Goal: Task Accomplishment & Management: Manage account settings

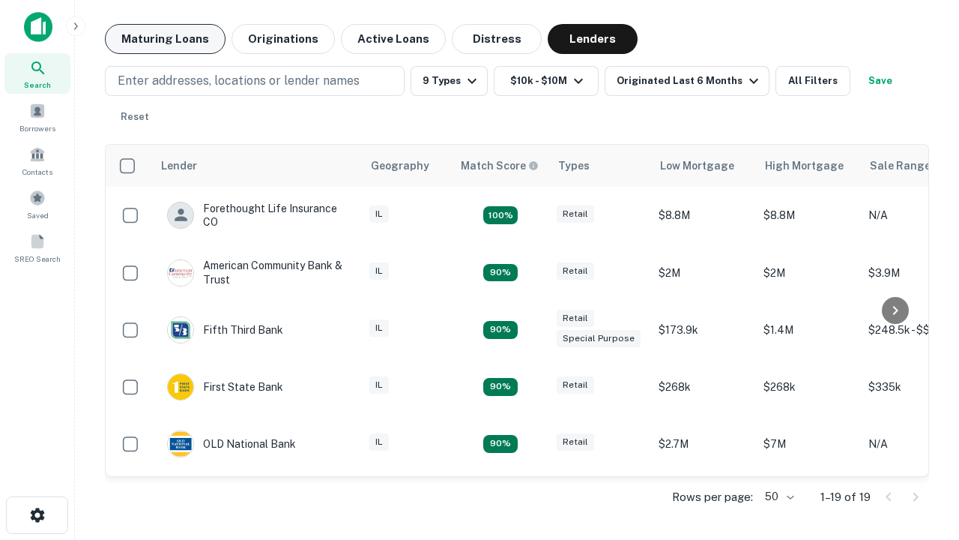
click at [165, 39] on button "Maturing Loans" at bounding box center [165, 39] width 121 height 30
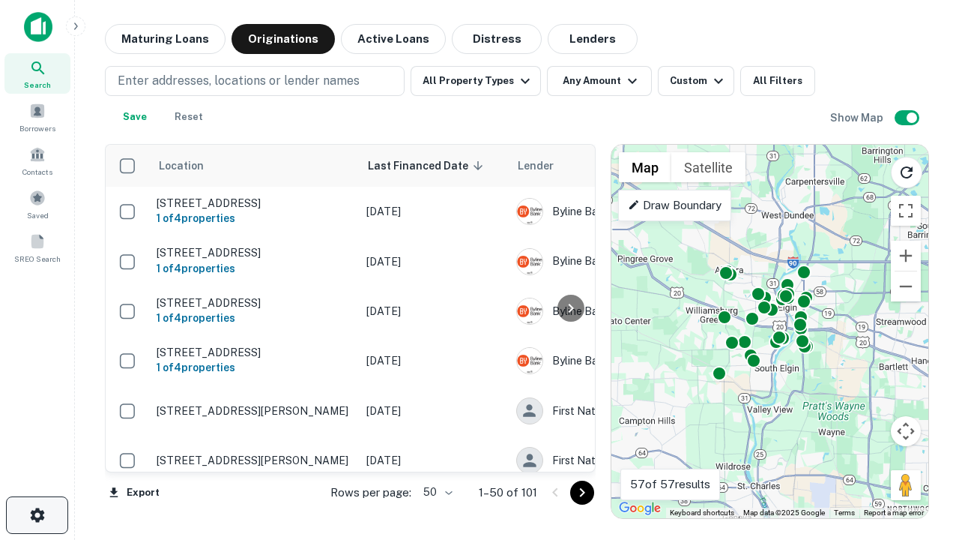
click at [37, 515] on icon "button" at bounding box center [37, 515] width 18 height 18
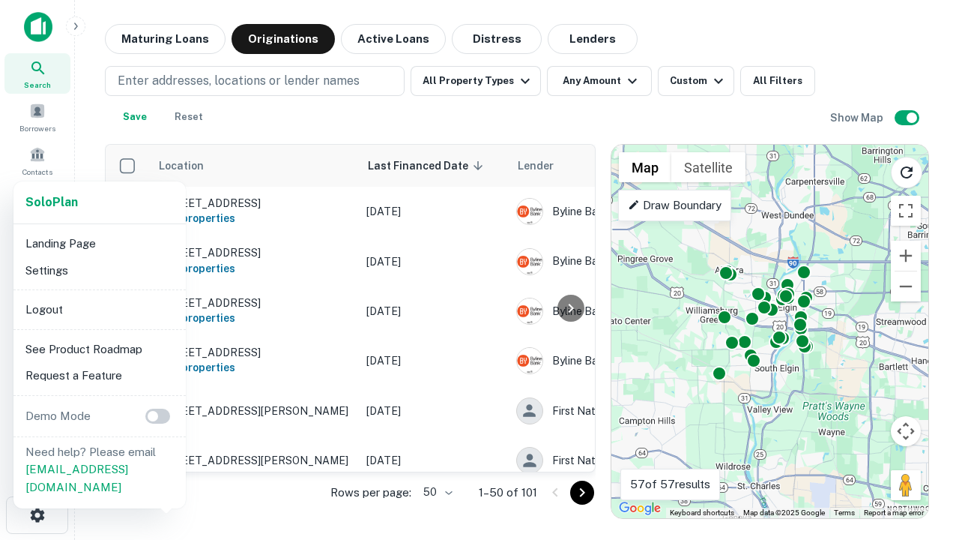
click at [99, 309] on li "Logout" at bounding box center [99, 309] width 160 height 27
